Goal: Task Accomplishment & Management: Manage account settings

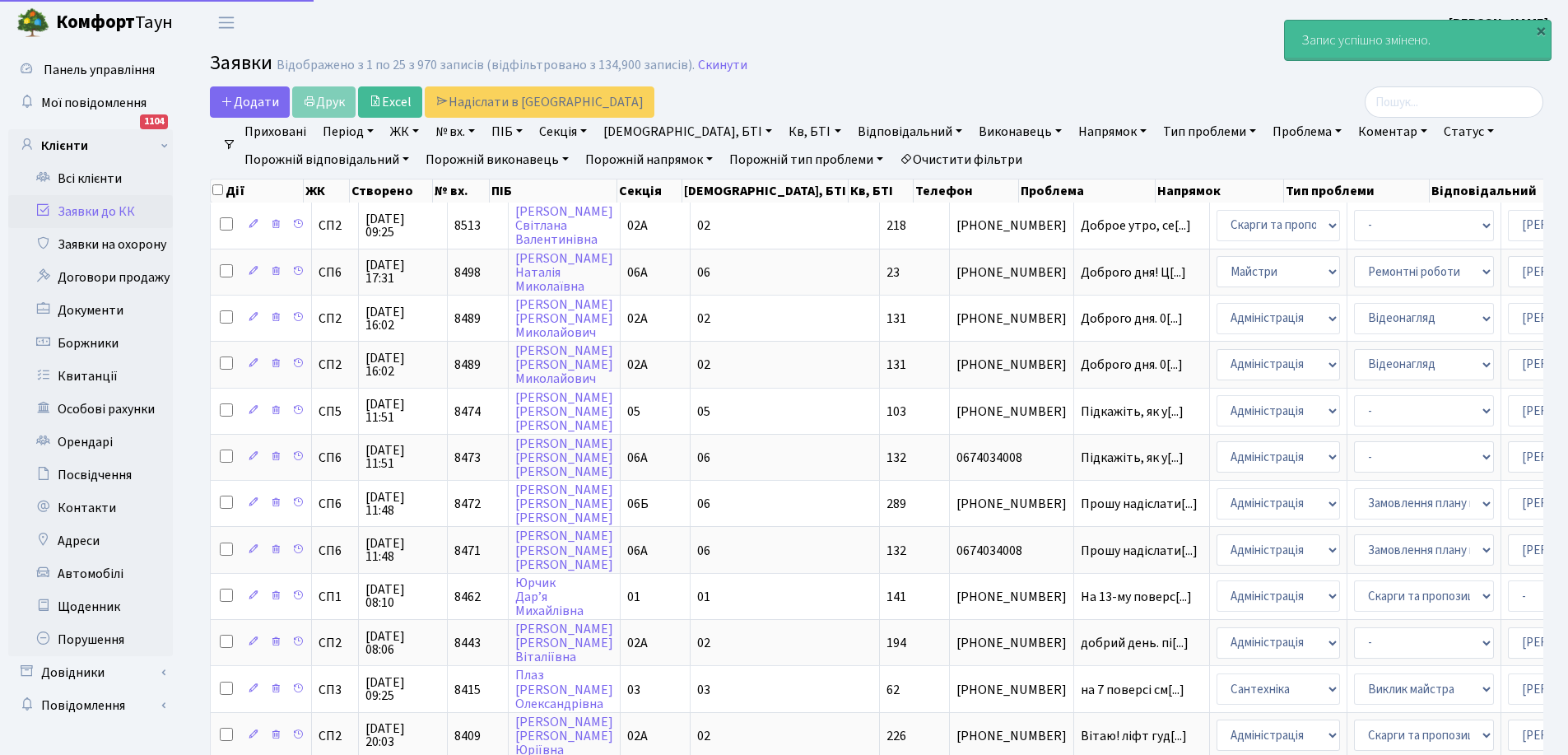
select select "25"
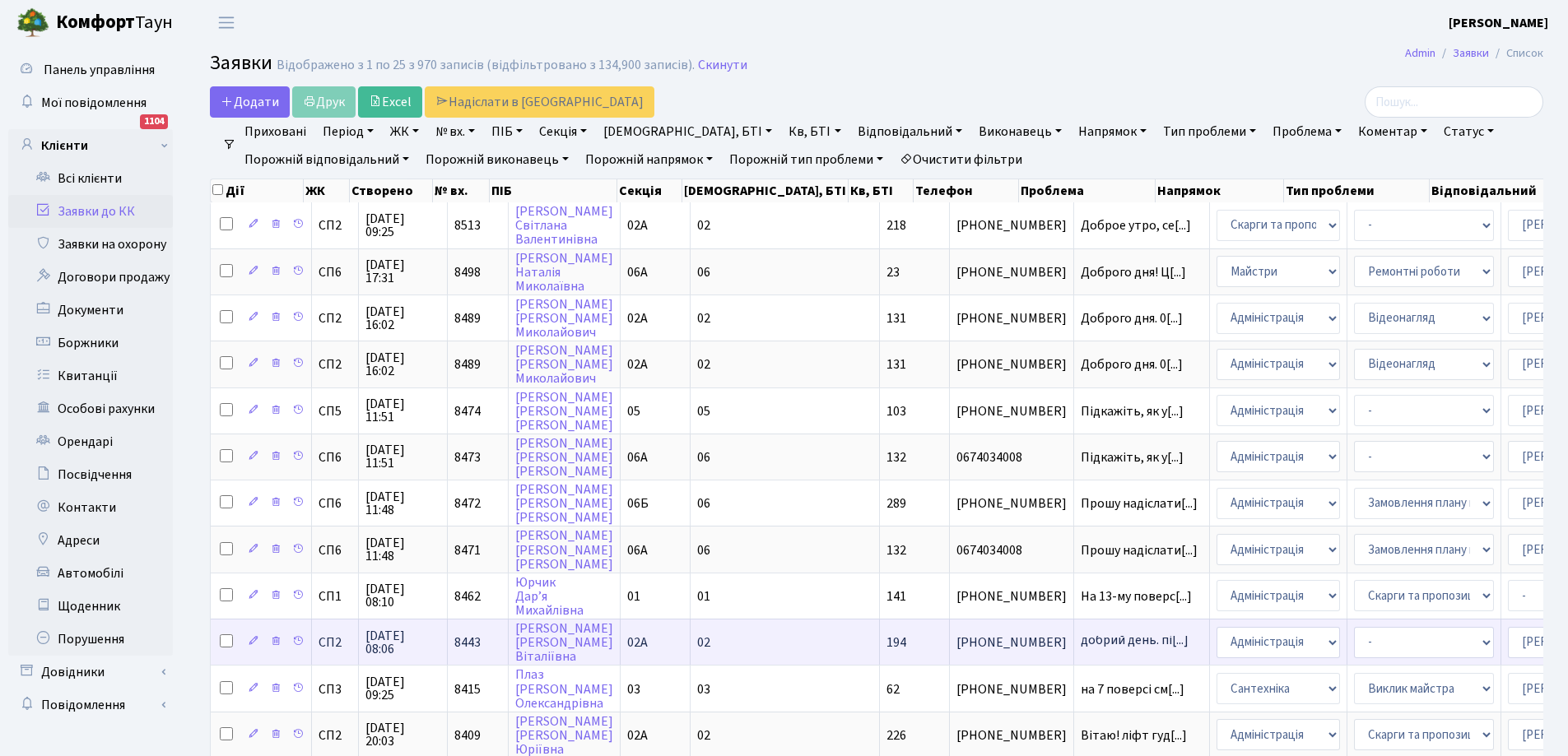
scroll to position [82, 0]
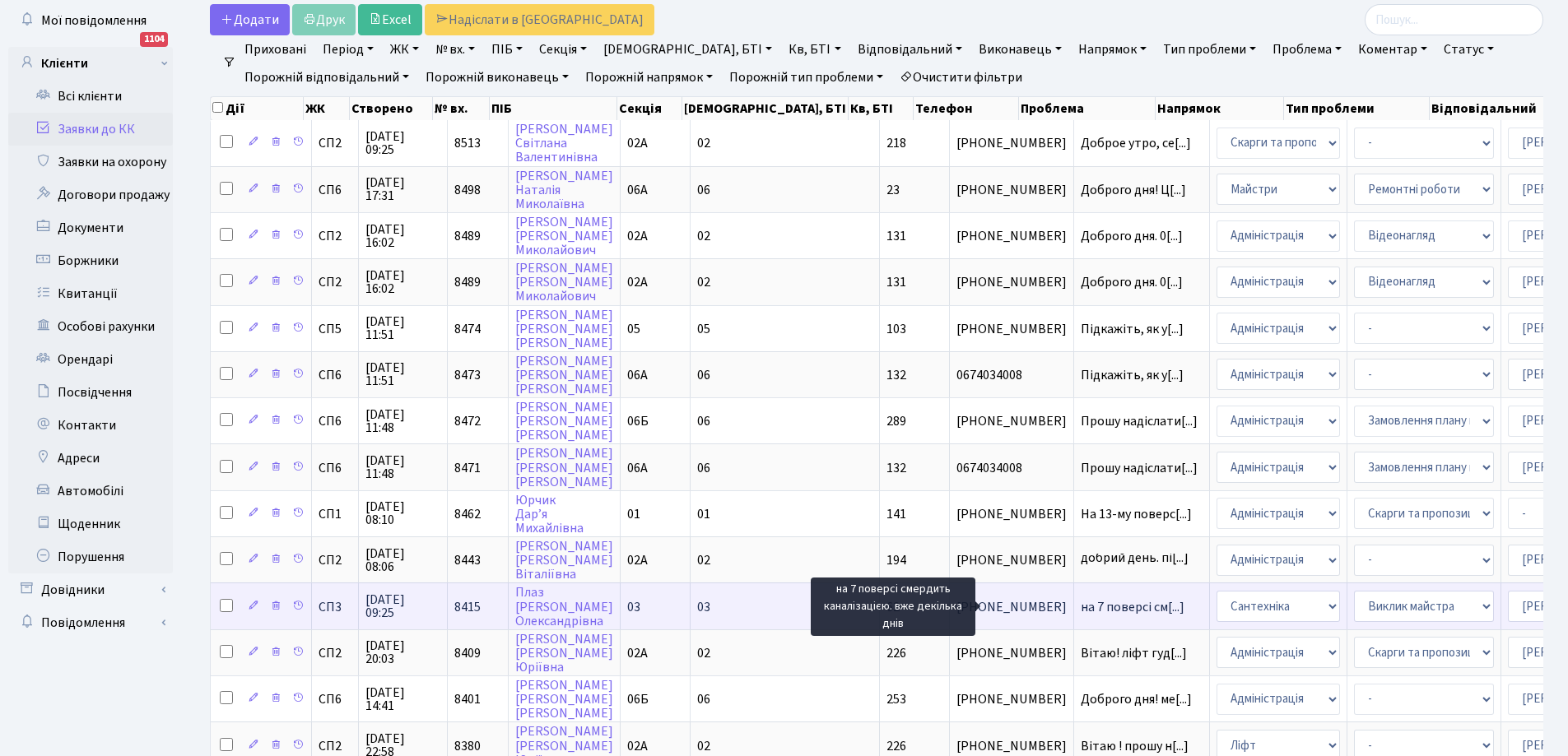
click at [1081, 606] on span "на 7 поверсі см[...]" at bounding box center [1132, 608] width 104 height 18
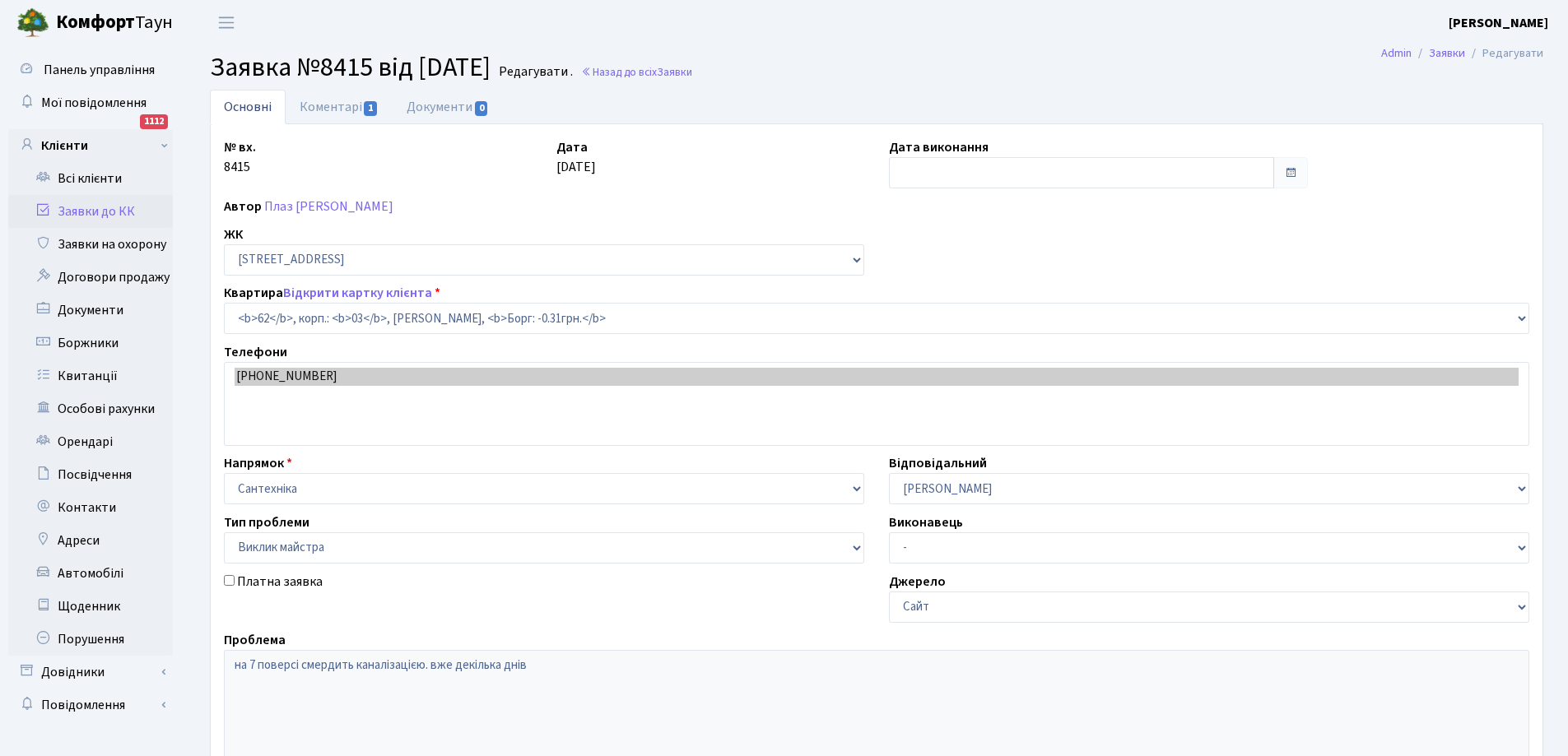
select select "20784"
select select "29"
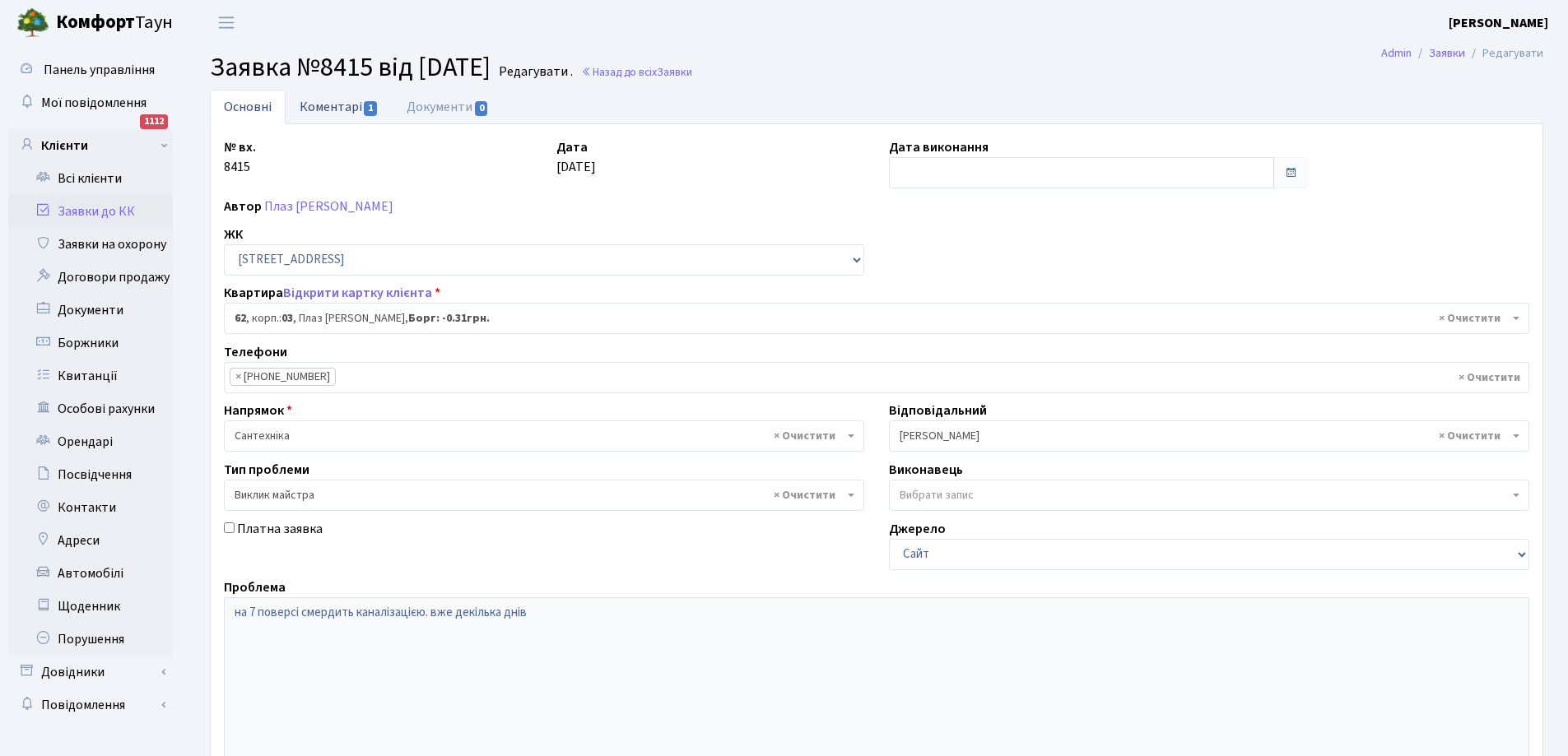
click at [331, 101] on link "Коментарі 1" at bounding box center [339, 106] width 107 height 34
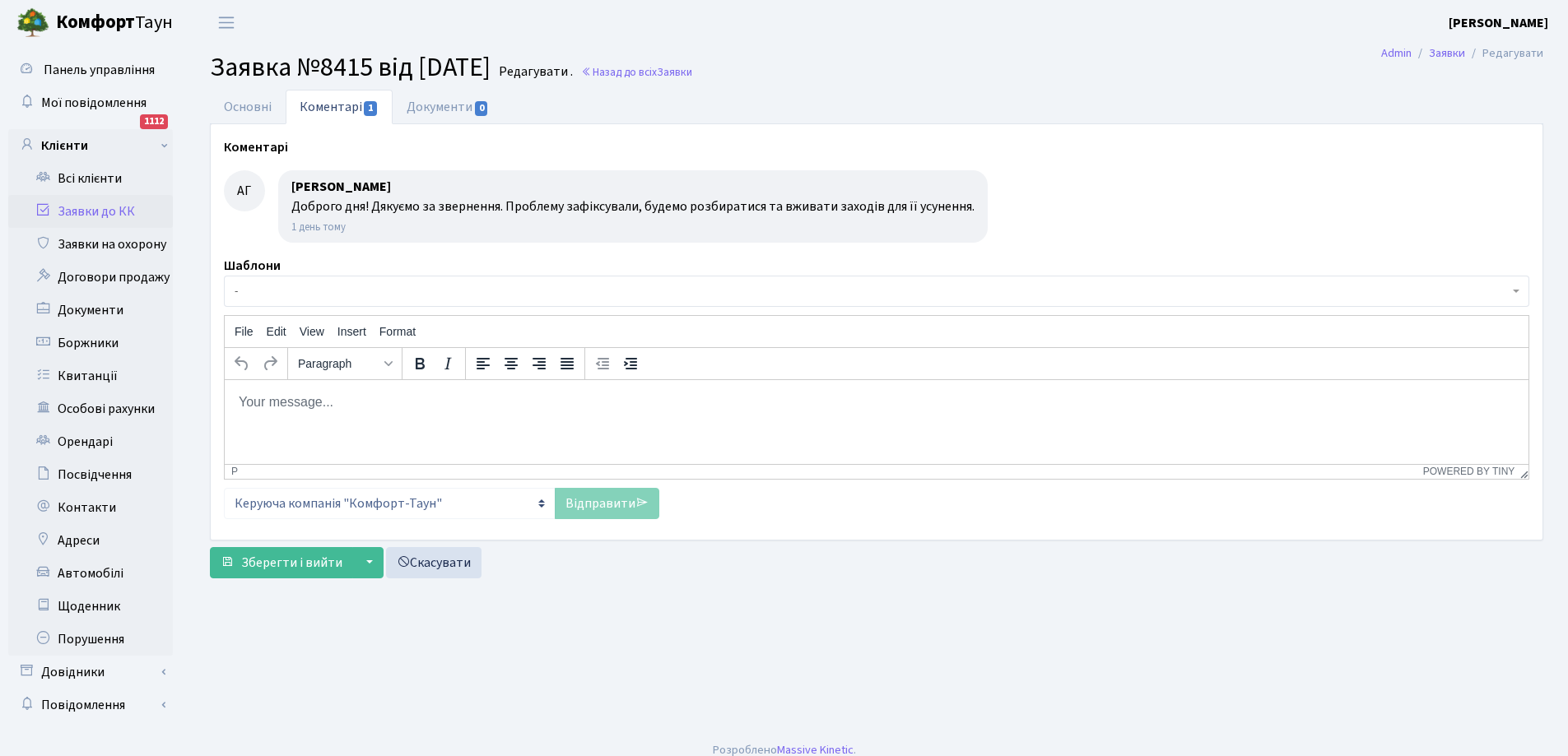
click at [83, 209] on link "Заявки до КК" at bounding box center [90, 212] width 165 height 33
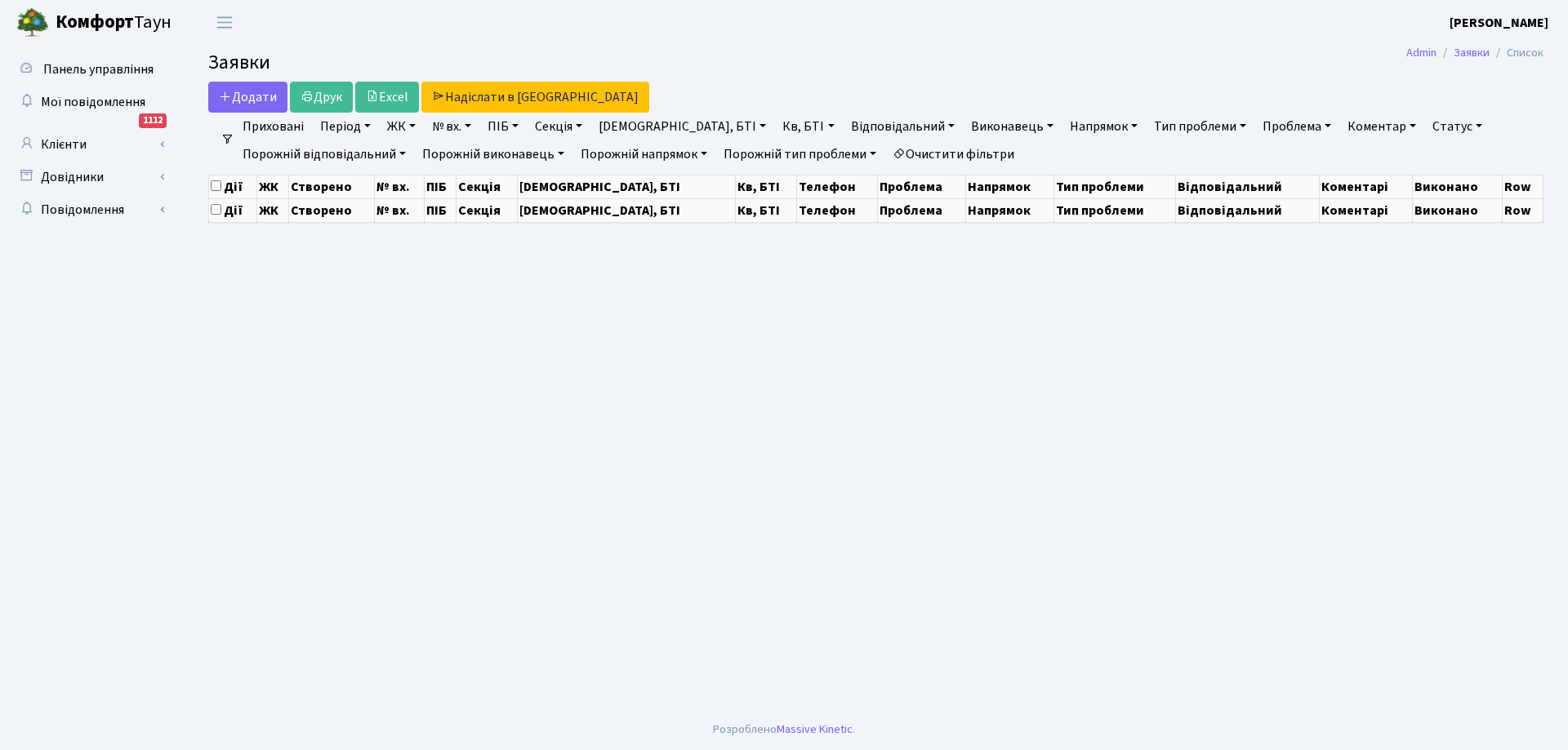
select select "25"
